Goal: Information Seeking & Learning: Learn about a topic

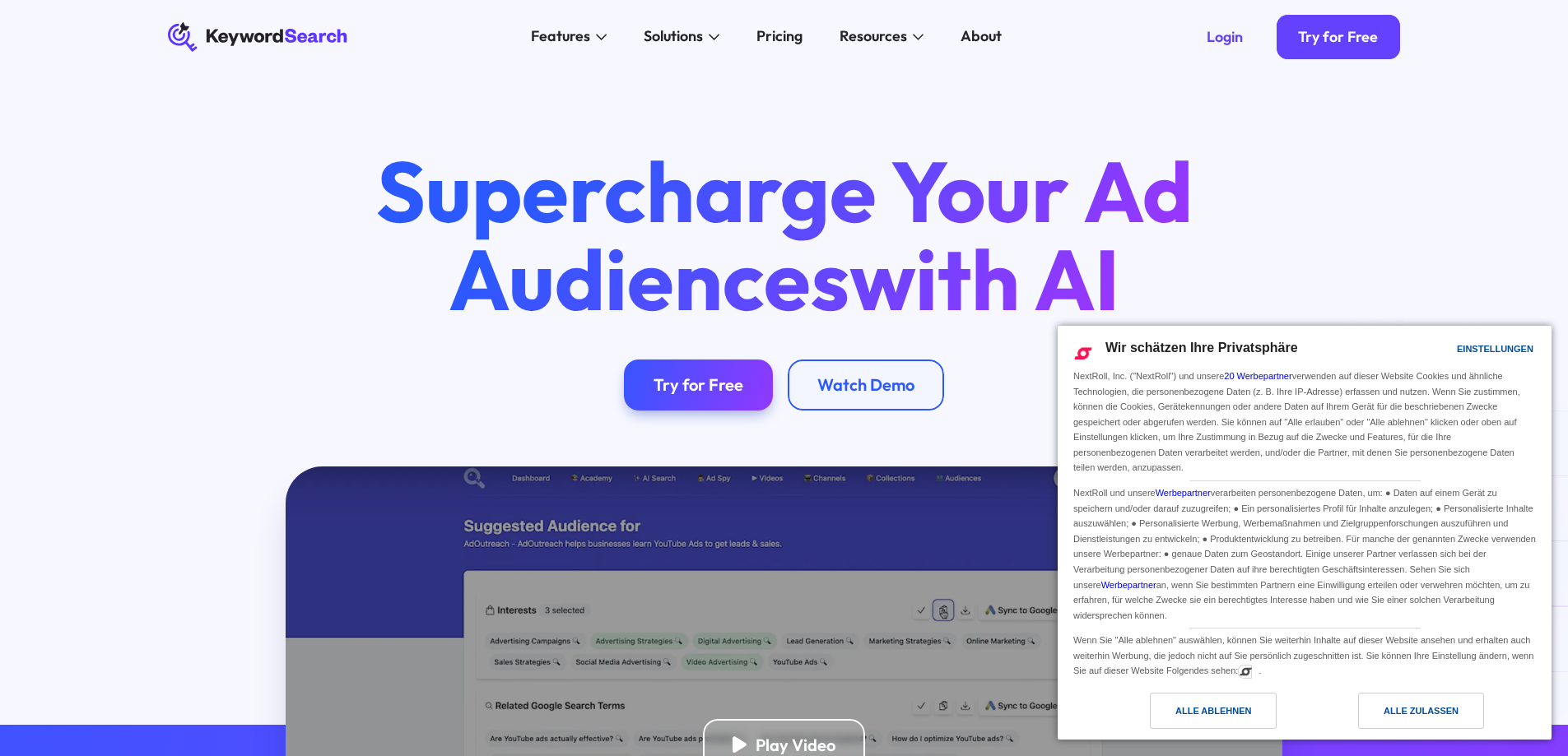
click at [801, 33] on div "Pricing" at bounding box center [779, 36] width 46 height 22
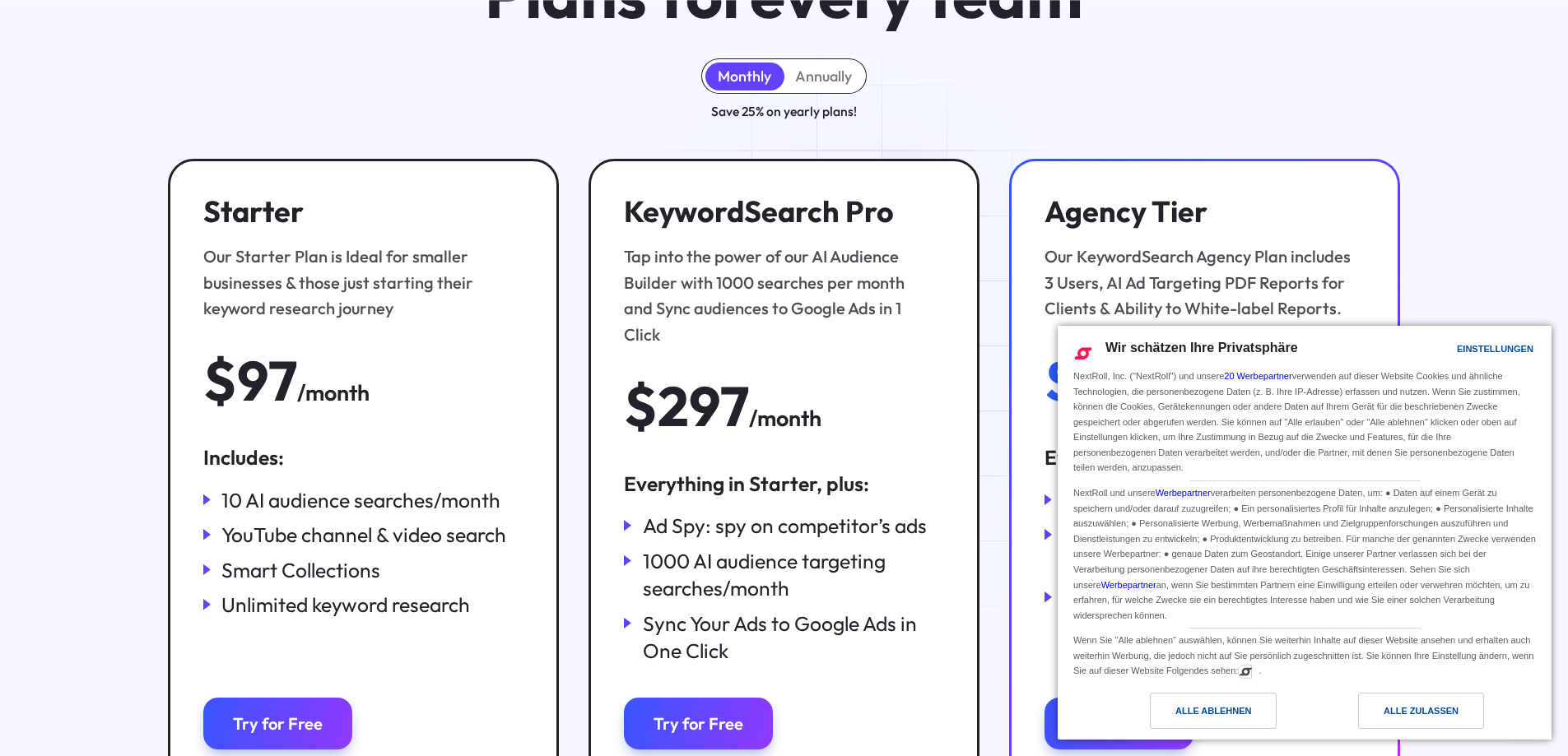
scroll to position [246, 0]
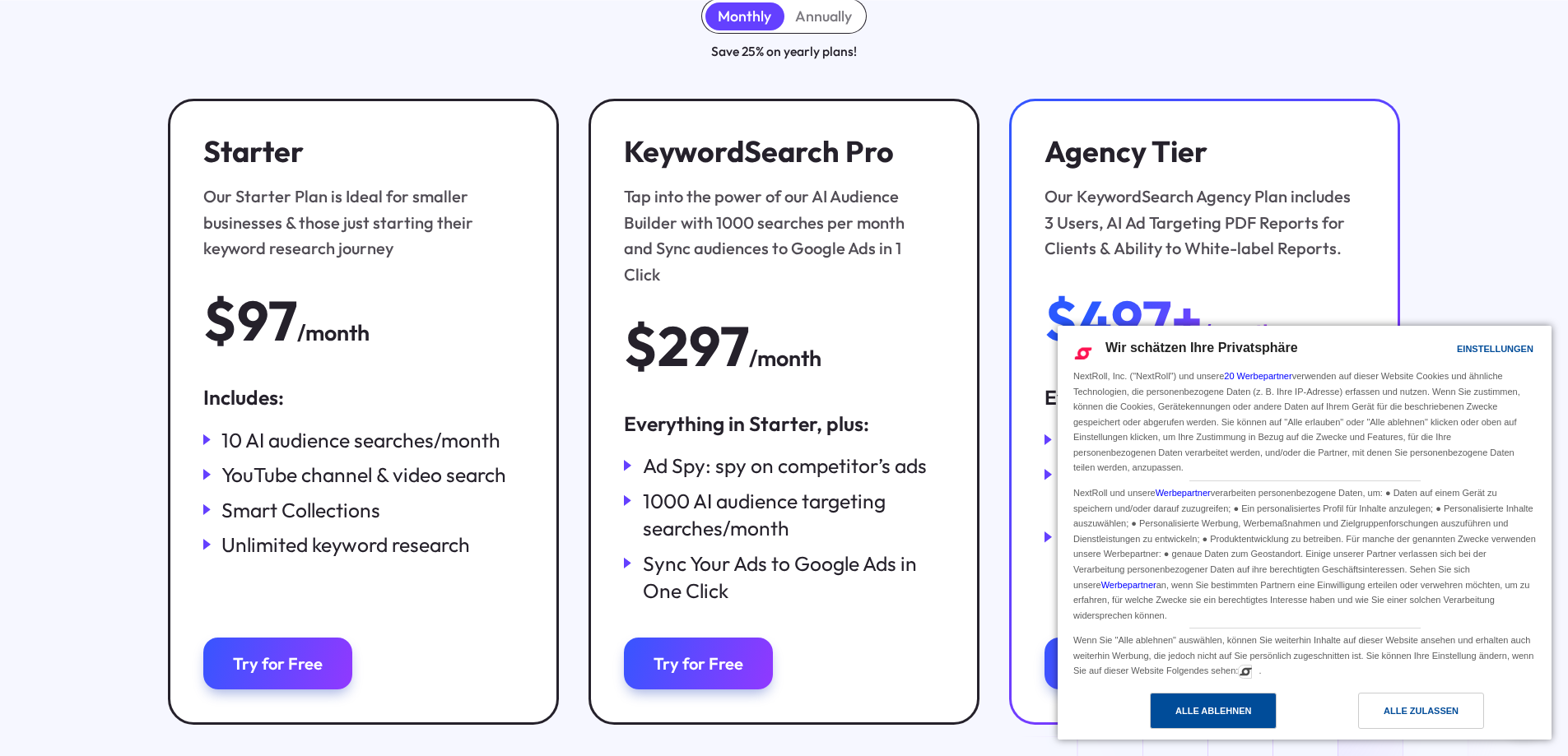
click at [1221, 722] on div "Alle ablehnen" at bounding box center [1213, 710] width 127 height 36
